Goal: Navigation & Orientation: Go to known website

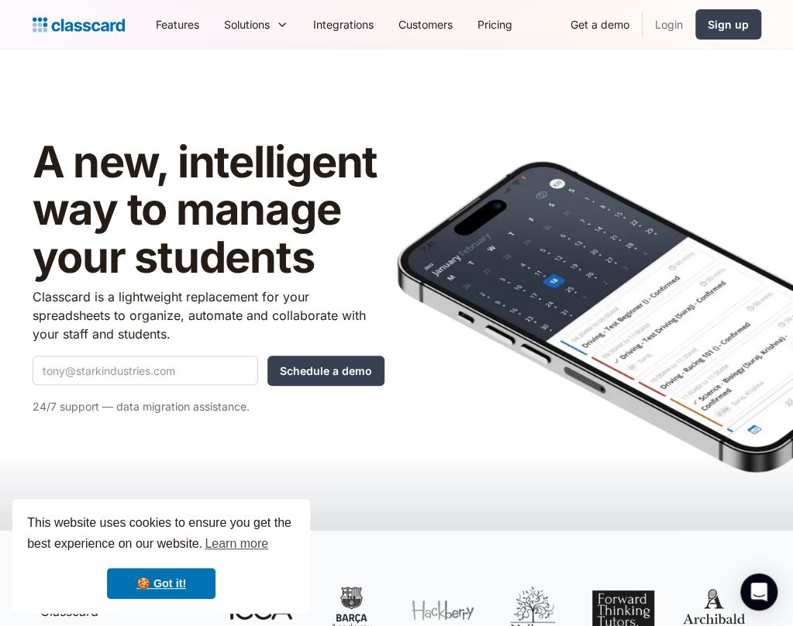
click at [679, 27] on link "Login" at bounding box center [668, 24] width 53 height 35
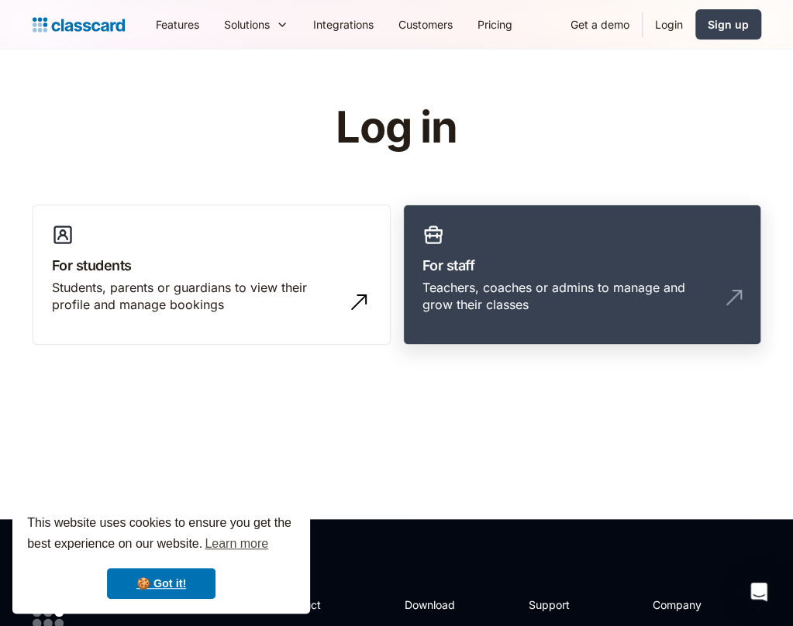
click at [604, 264] on h3 "For staff" at bounding box center [581, 265] width 319 height 21
